Goal: Information Seeking & Learning: Find specific fact

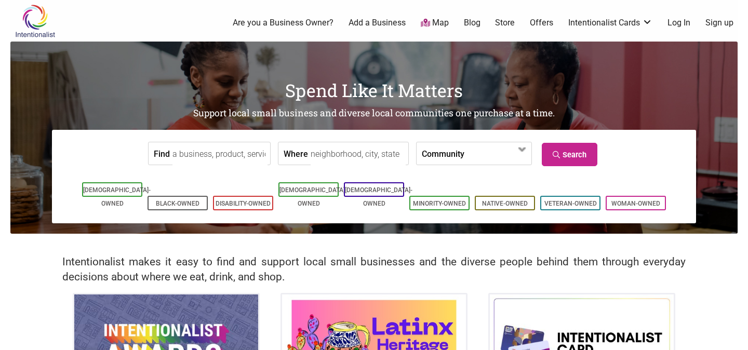
click at [683, 21] on link "Log In" at bounding box center [678, 22] width 23 height 11
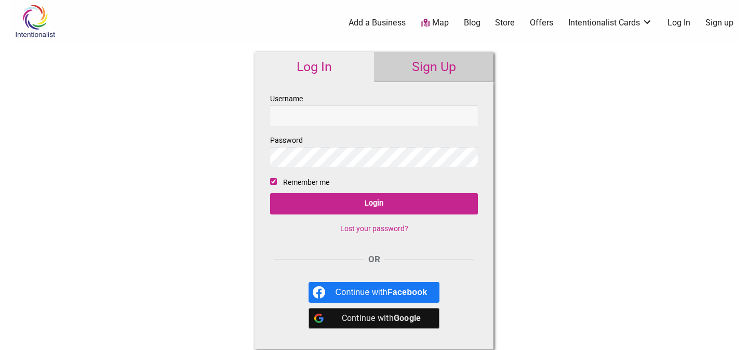
type input "a"
type input "[PERSON_NAME][EMAIL_ADDRESS][DOMAIN_NAME]"
click at [270, 193] on input "Login" at bounding box center [374, 203] width 208 height 21
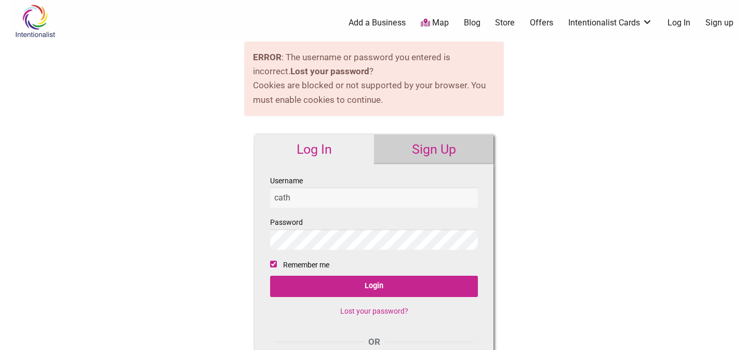
type input "[PERSON_NAME][EMAIL_ADDRESS][DOMAIN_NAME]"
click at [270, 276] on input "Login" at bounding box center [374, 286] width 208 height 21
click at [357, 197] on input "Username" at bounding box center [374, 197] width 208 height 20
type input "[PERSON_NAME][EMAIL_ADDRESS][DOMAIN_NAME]"
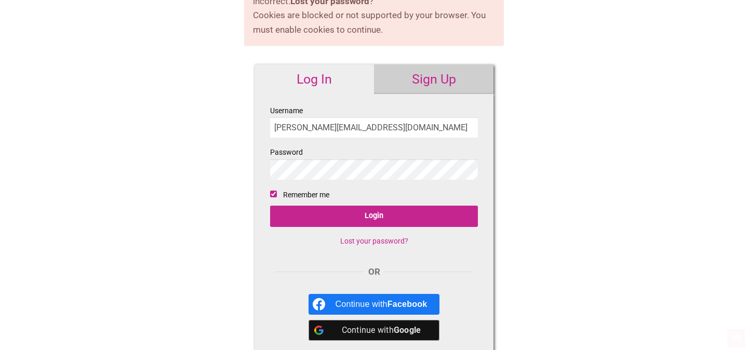
scroll to position [73, 0]
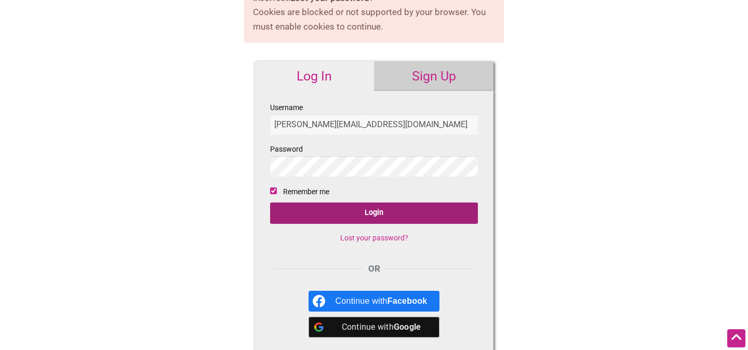
click at [362, 218] on input "Login" at bounding box center [374, 213] width 208 height 21
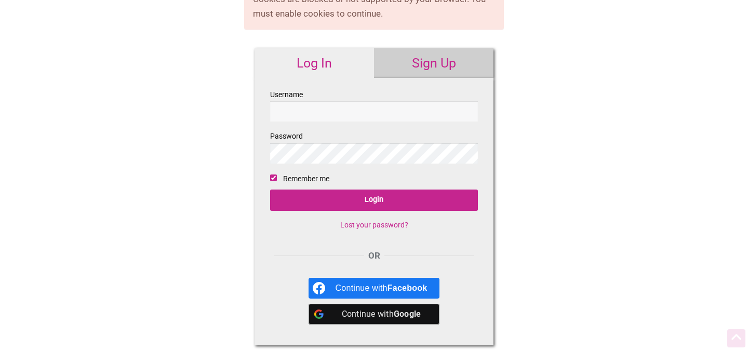
scroll to position [87, 0]
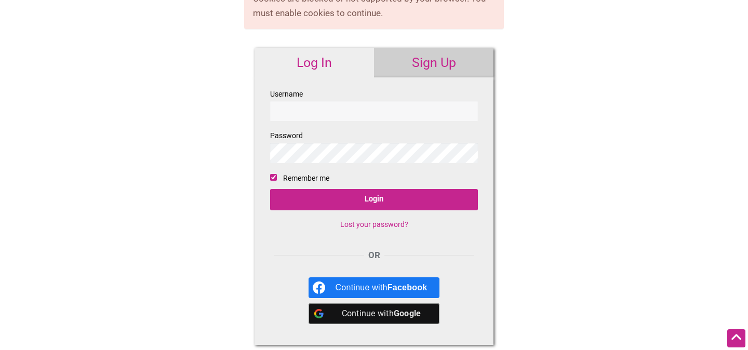
click at [374, 225] on link "Lost your password?" at bounding box center [374, 224] width 68 height 8
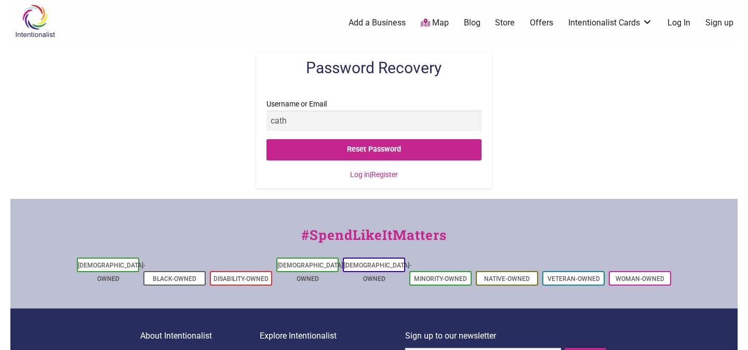
type input "catherine.m.judge@gmail.com"
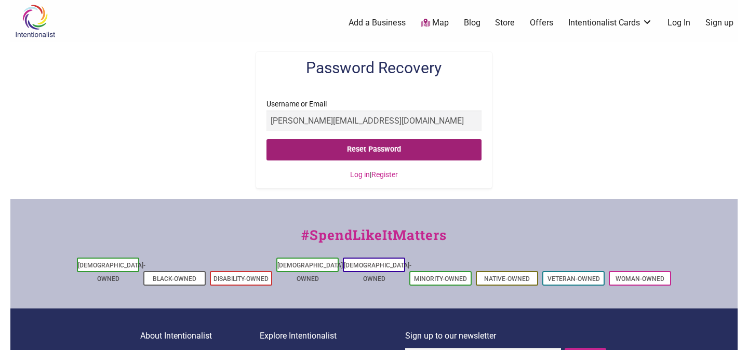
click at [360, 148] on input "Reset Password" at bounding box center [373, 149] width 214 height 21
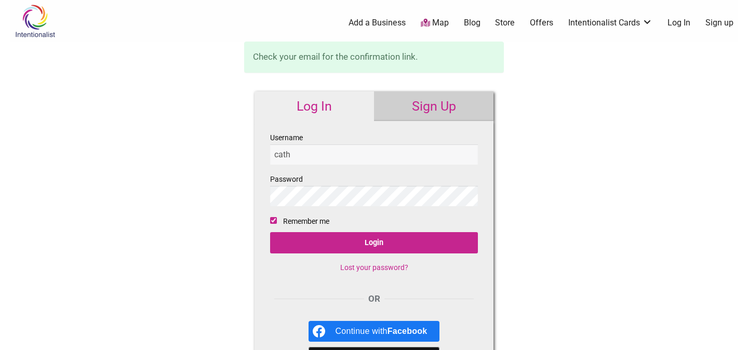
type input "[PERSON_NAME][EMAIL_ADDRESS][DOMAIN_NAME]"
click at [270, 232] on input "Login" at bounding box center [374, 242] width 208 height 21
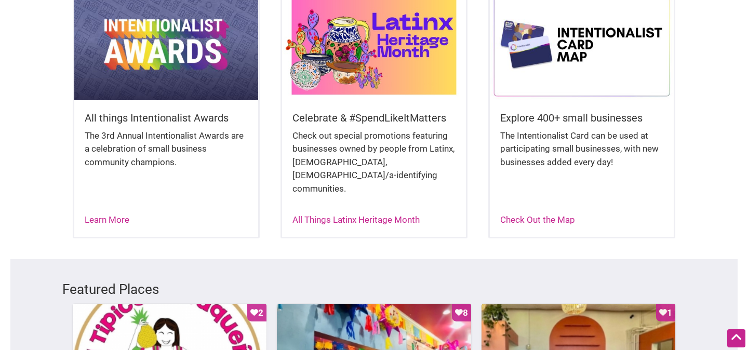
scroll to position [306, 0]
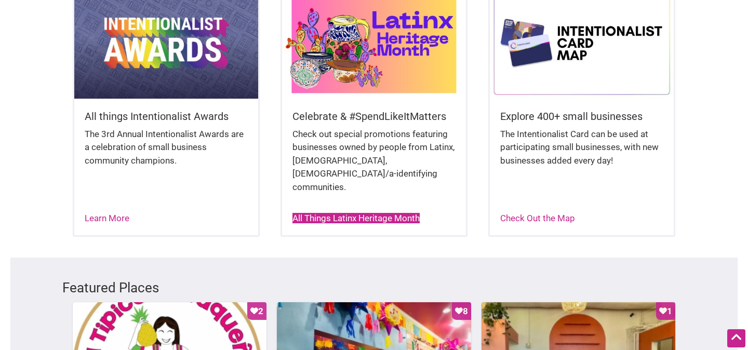
click at [358, 213] on link "All Things Latinx Heritage Month" at bounding box center [355, 218] width 127 height 10
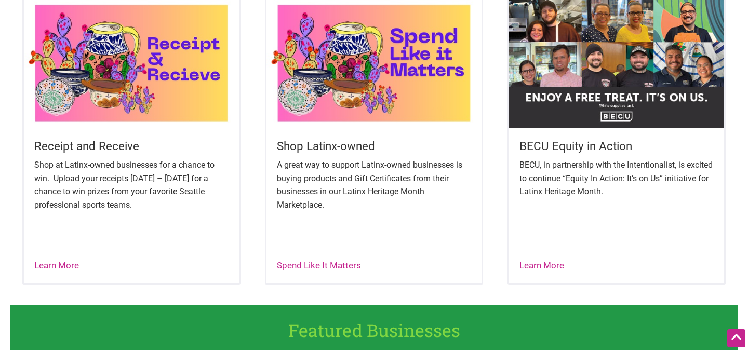
scroll to position [409, 0]
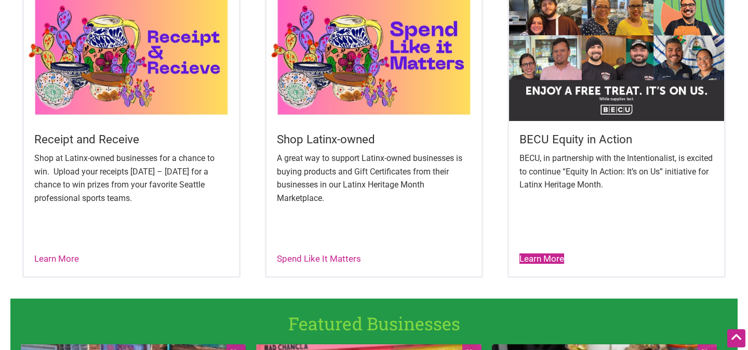
click at [541, 258] on link "Learn More" at bounding box center [541, 258] width 45 height 10
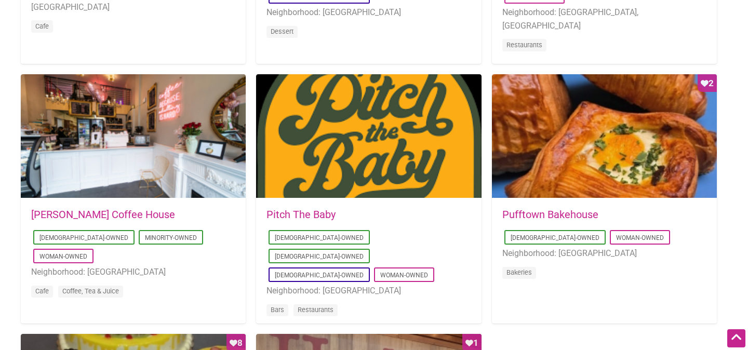
scroll to position [744, 0]
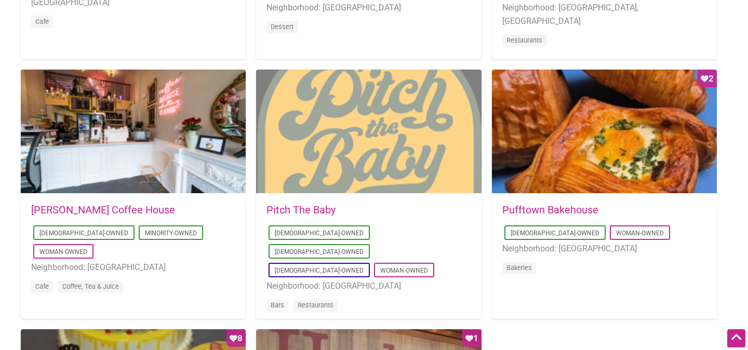
click at [364, 151] on div at bounding box center [368, 132] width 225 height 125
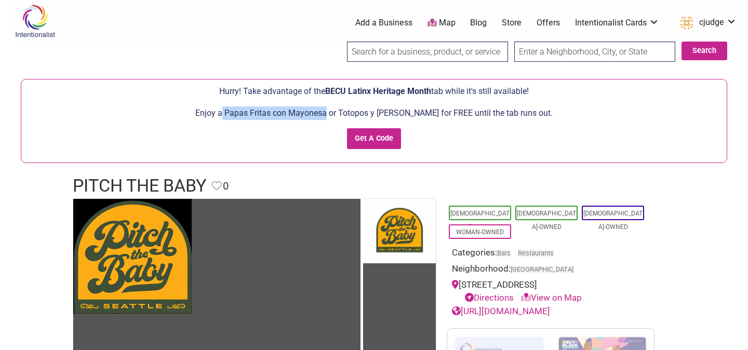
drag, startPoint x: 335, startPoint y: 114, endPoint x: 232, endPoint y: 114, distance: 103.3
click at [232, 114] on p "Enjoy a Papas Fritas con Mayonesa or Totopos y Salsa Árbol for FREE until the t…" at bounding box center [373, 113] width 695 height 14
copy p "Papas Fritas con Mayonesa"
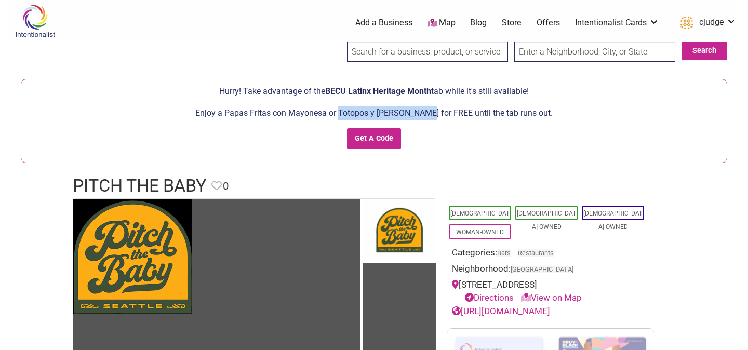
drag, startPoint x: 347, startPoint y: 114, endPoint x: 430, endPoint y: 114, distance: 82.6
click at [430, 114] on p "Enjoy a Papas Fritas con Mayonesa or Totopos y Salsa Árbol for FREE until the t…" at bounding box center [373, 113] width 695 height 14
copy p "Totopos y Salsa Árbol"
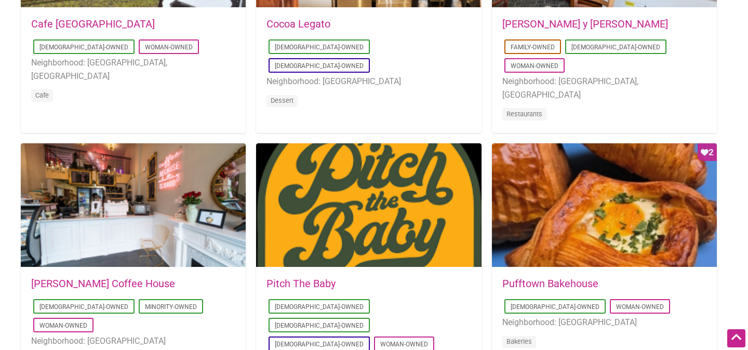
scroll to position [642, 0]
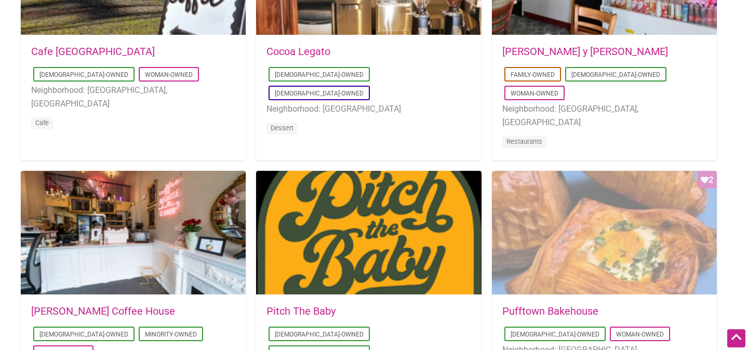
click at [657, 200] on div "Favorite Count 2" at bounding box center [604, 233] width 225 height 125
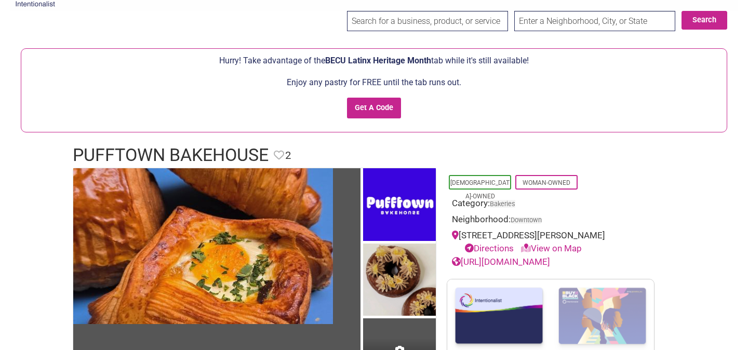
scroll to position [30, 0]
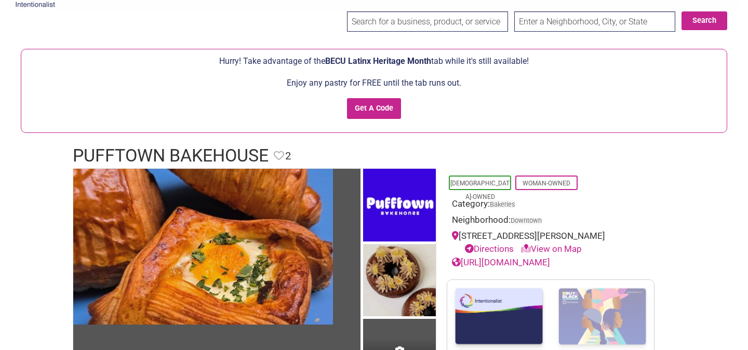
drag, startPoint x: 461, startPoint y: 237, endPoint x: 596, endPoint y: 235, distance: 135.0
click at [596, 235] on div "[STREET_ADDRESS][PERSON_NAME] Directions View on Map" at bounding box center [550, 243] width 197 height 26
copy div "[STREET_ADDRESS][PERSON_NAME]"
